Goal: Find contact information: Find contact information

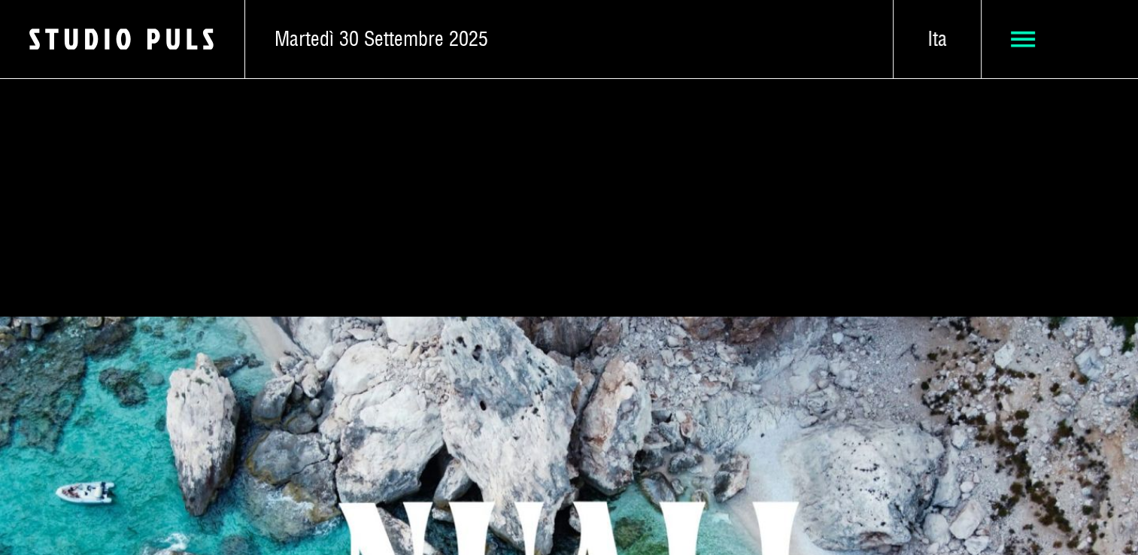
click at [1020, 46] on use at bounding box center [1023, 40] width 25 height 16
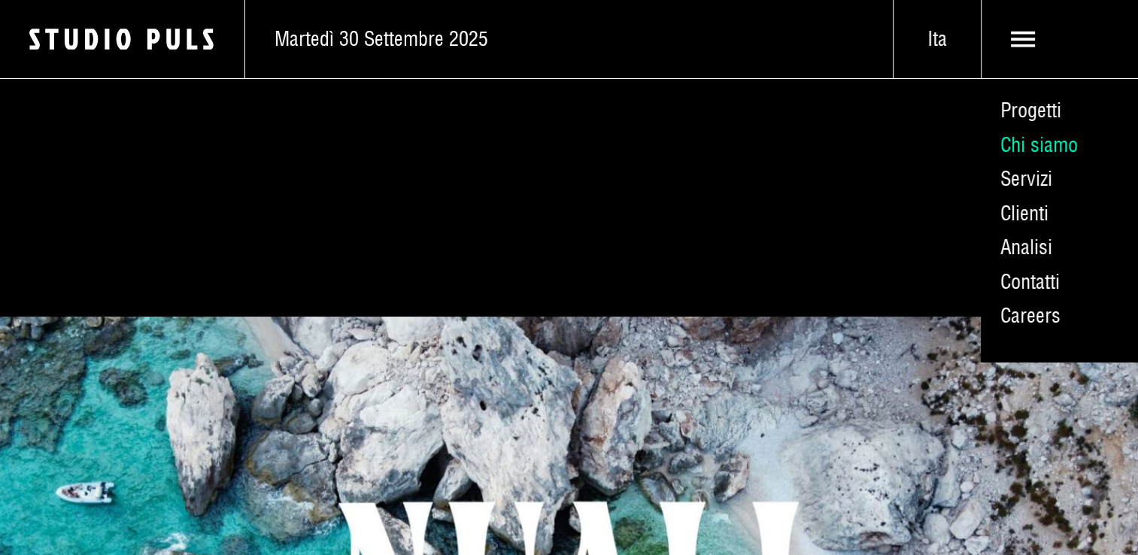
click at [1041, 139] on link "Chi siamo" at bounding box center [1059, 145] width 157 height 35
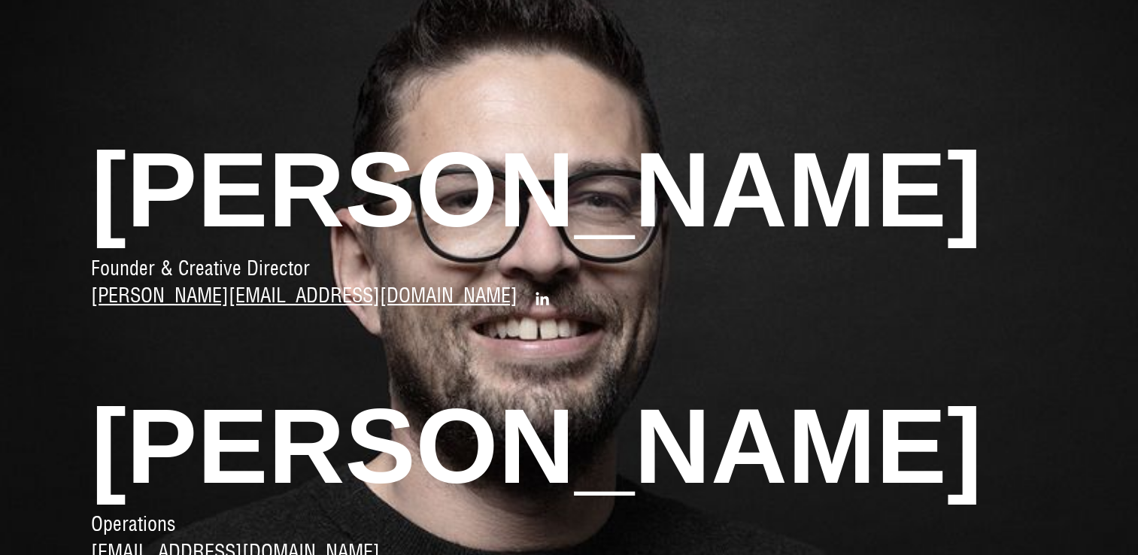
scroll to position [695, 0]
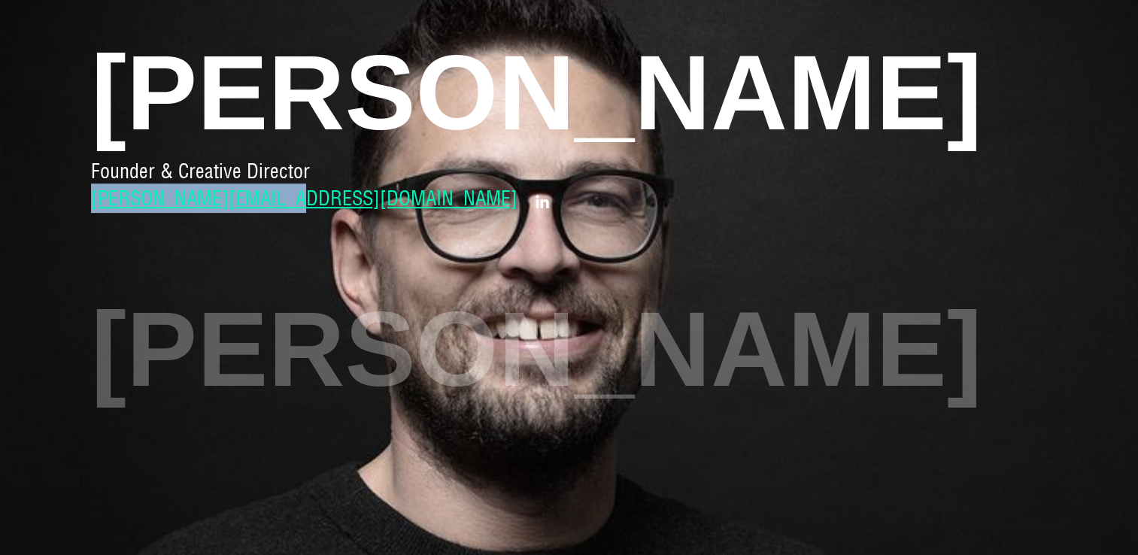
drag, startPoint x: 268, startPoint y: 201, endPoint x: 94, endPoint y: 208, distance: 173.9
click at [94, 208] on div "Founder & Creative Director [PERSON_NAME][EMAIL_ADDRESS][DOMAIN_NAME]" at bounding box center [569, 186] width 956 height 54
copy link "[PERSON_NAME][EMAIL_ADDRESS][DOMAIN_NAME]"
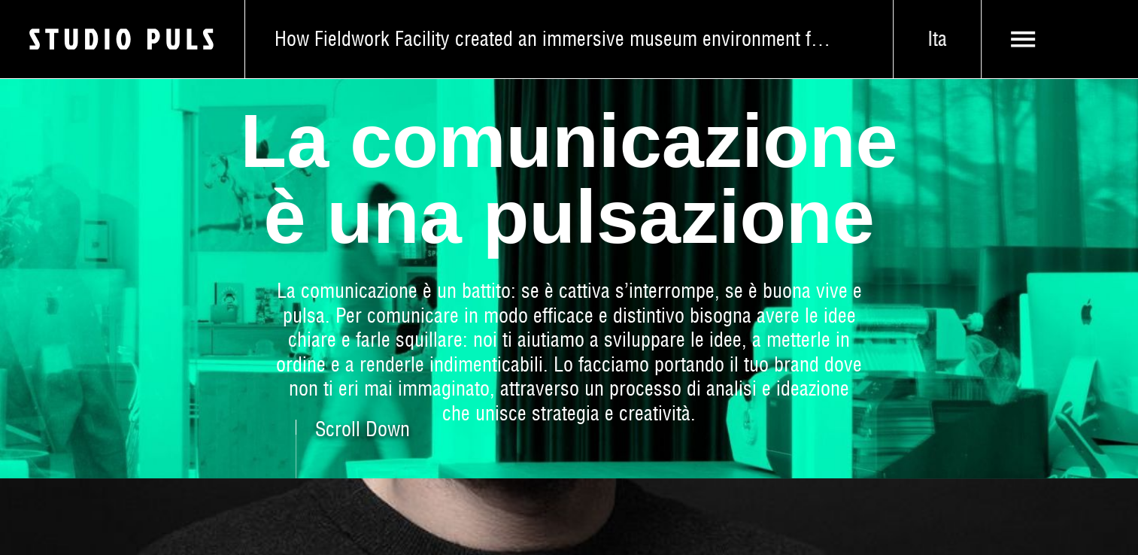
scroll to position [0, 0]
